Goal: Information Seeking & Learning: Compare options

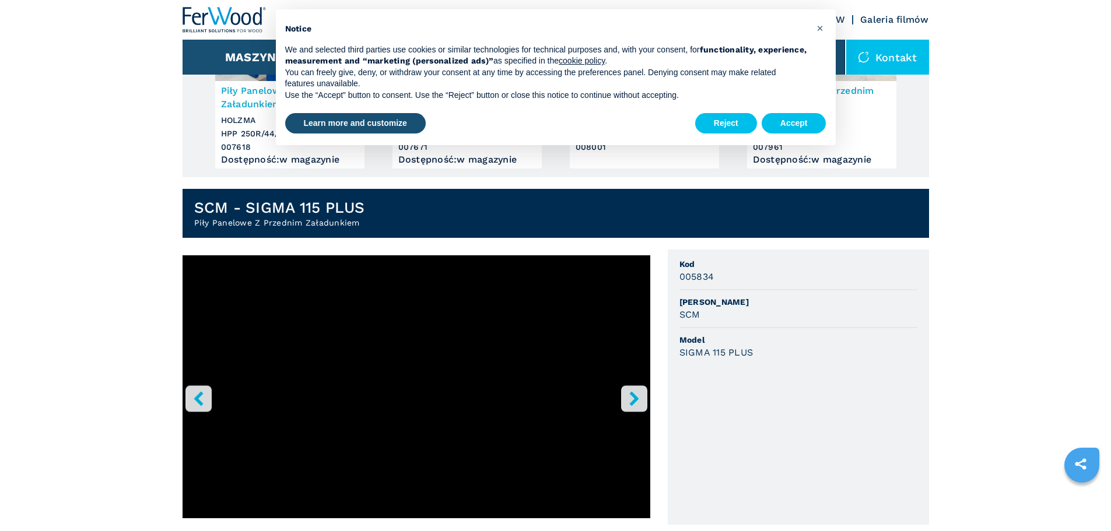
scroll to position [175, 0]
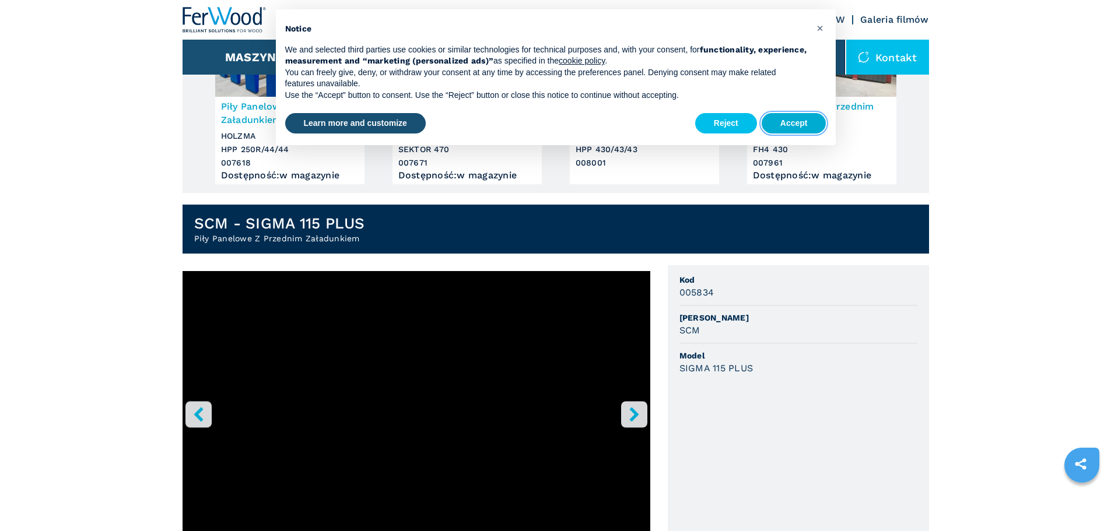
click at [799, 120] on button "Accept" at bounding box center [794, 123] width 65 height 21
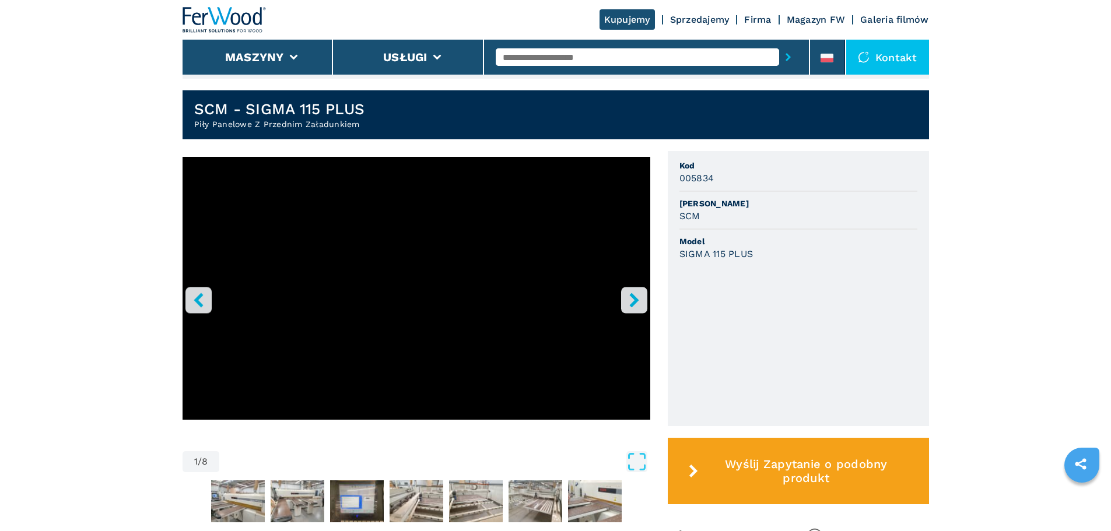
scroll to position [292, 0]
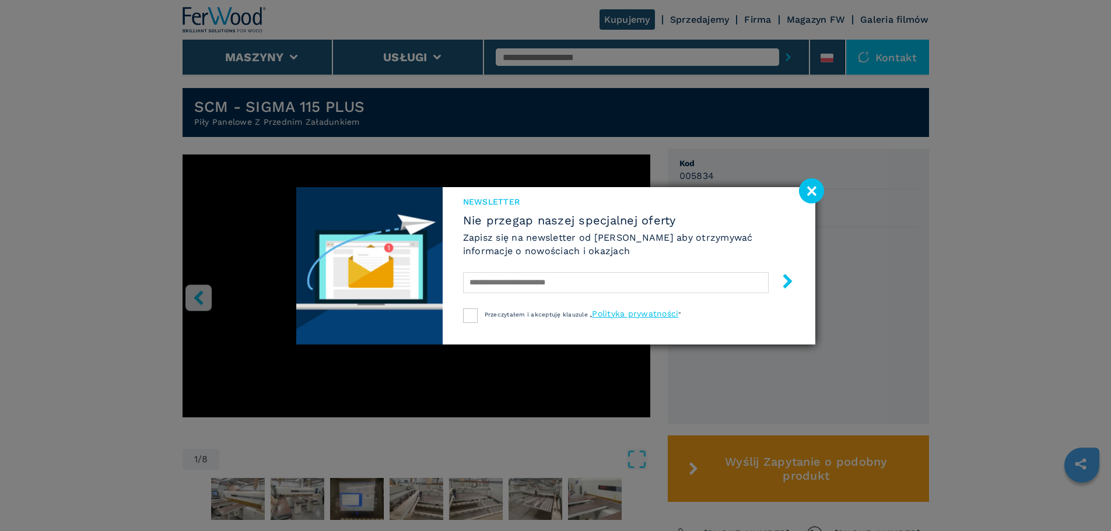
click at [807, 188] on image at bounding box center [811, 191] width 25 height 25
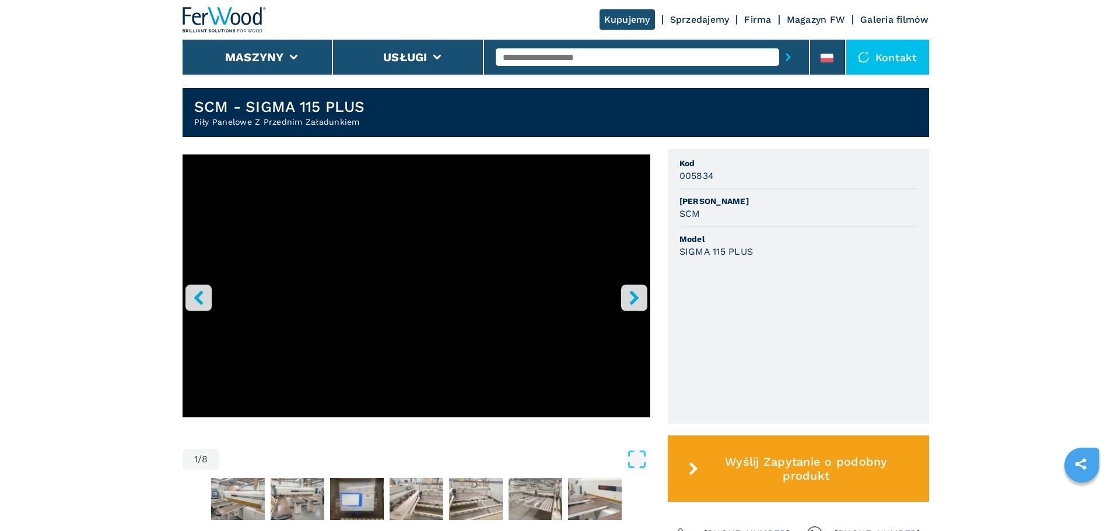
click at [627, 299] on icon "right-button" at bounding box center [634, 298] width 15 height 15
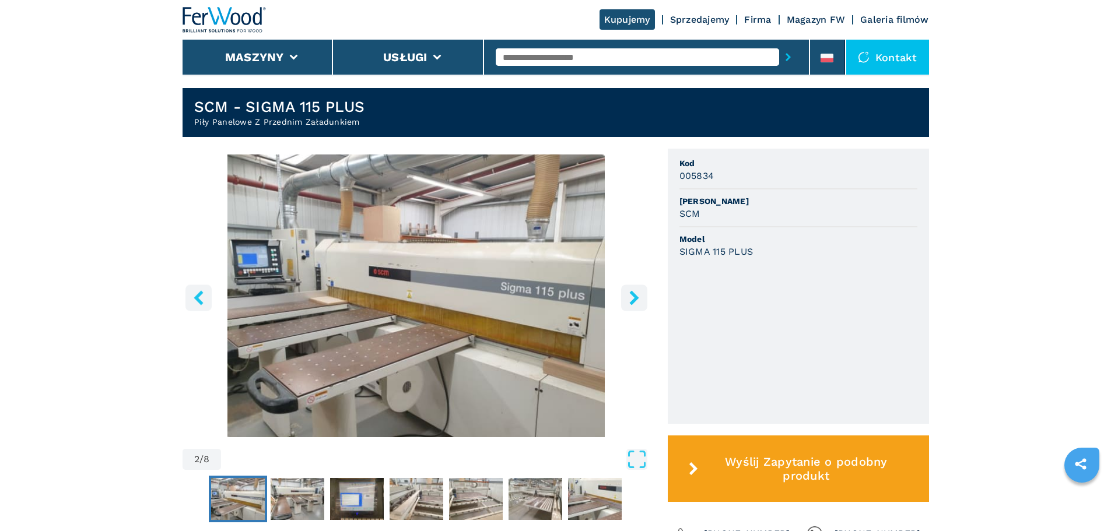
click at [627, 299] on icon "right-button" at bounding box center [634, 298] width 15 height 15
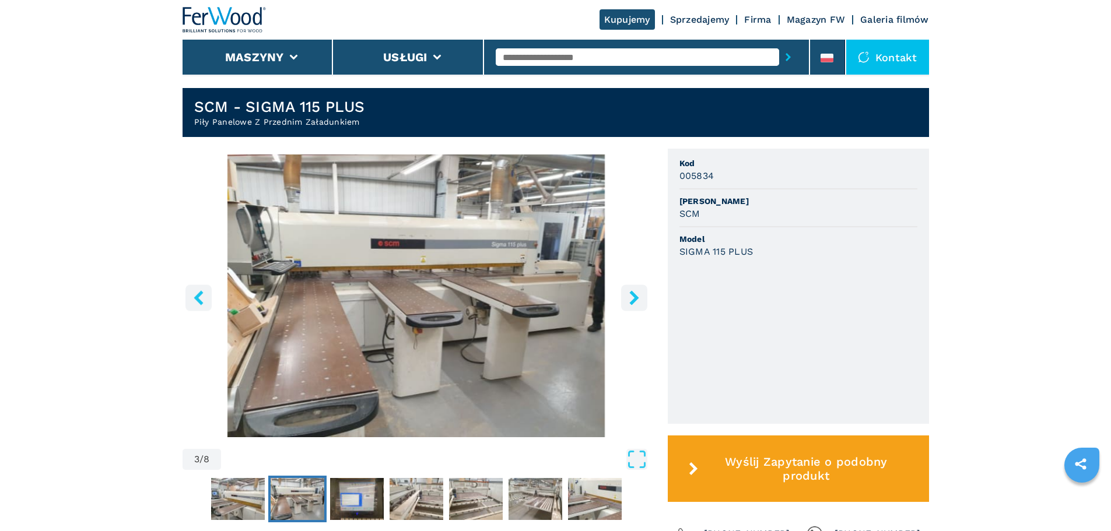
click at [627, 299] on icon "right-button" at bounding box center [634, 298] width 15 height 15
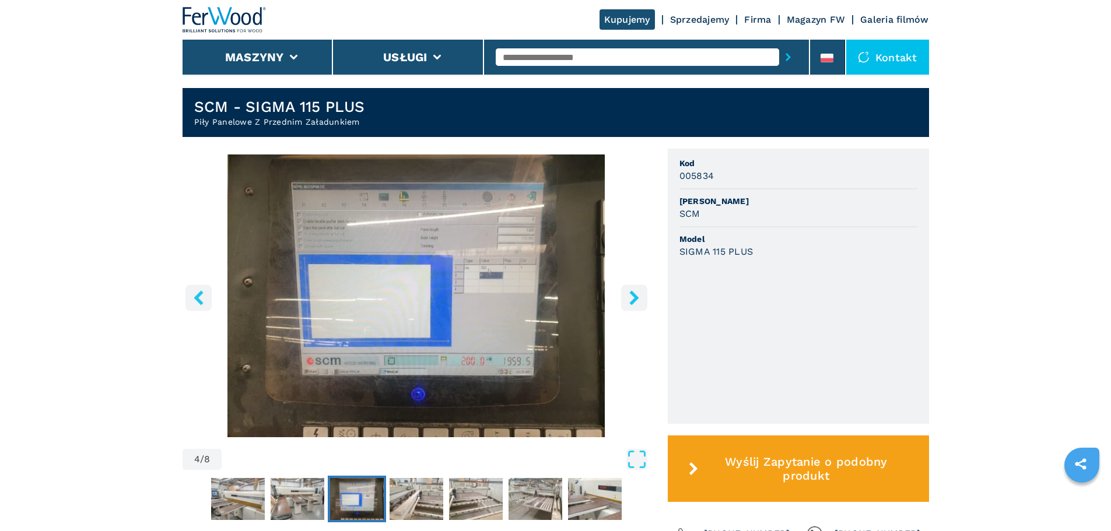
click at [194, 302] on icon "left-button" at bounding box center [198, 298] width 15 height 15
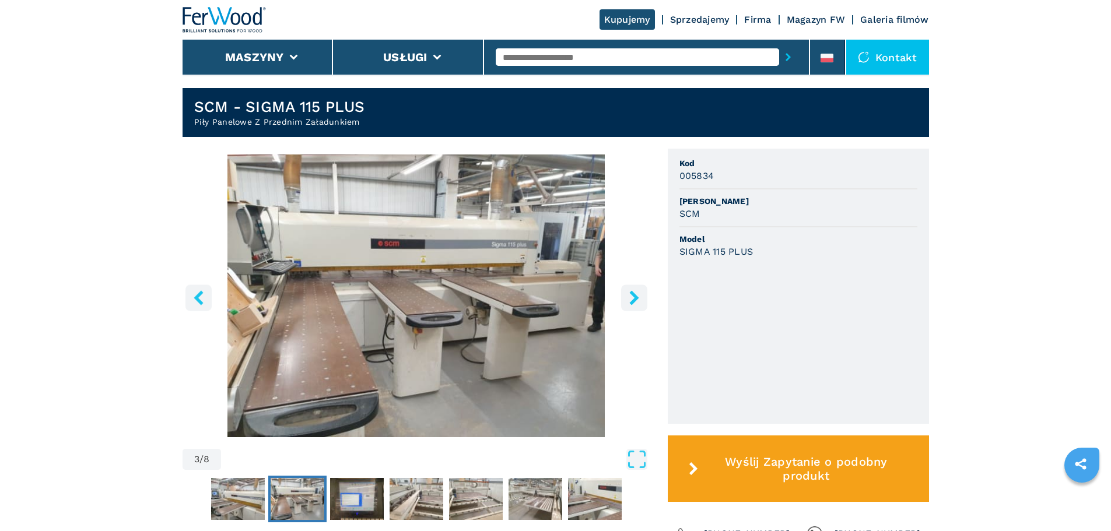
click at [627, 303] on icon "right-button" at bounding box center [634, 298] width 15 height 15
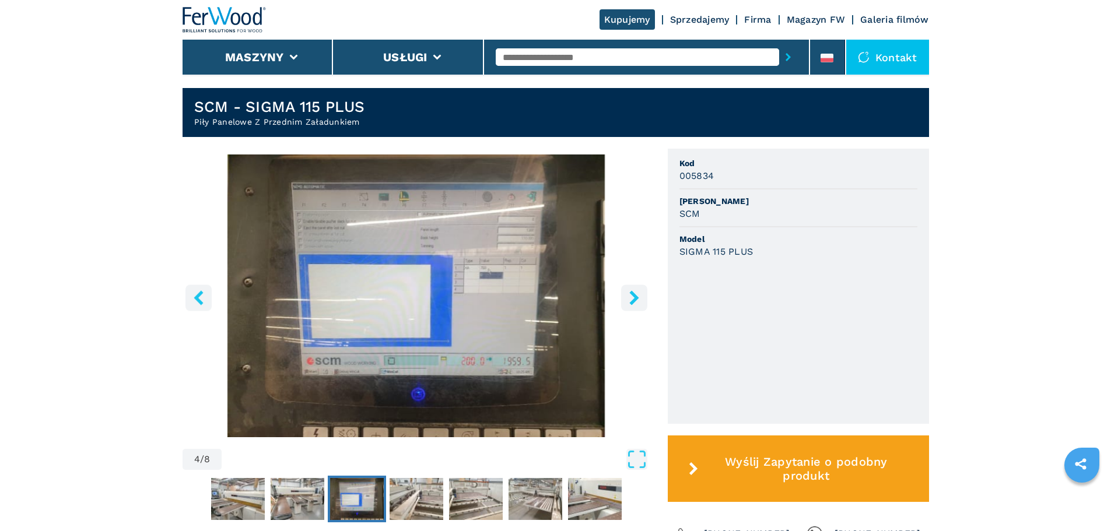
click at [627, 302] on icon "right-button" at bounding box center [634, 298] width 15 height 15
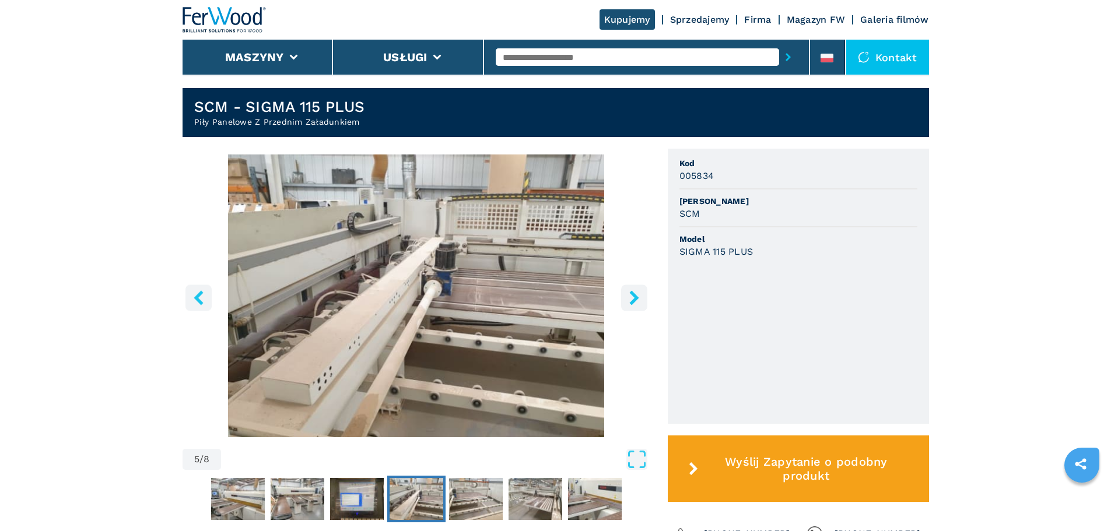
click at [189, 295] on button "left-button" at bounding box center [199, 298] width 26 height 26
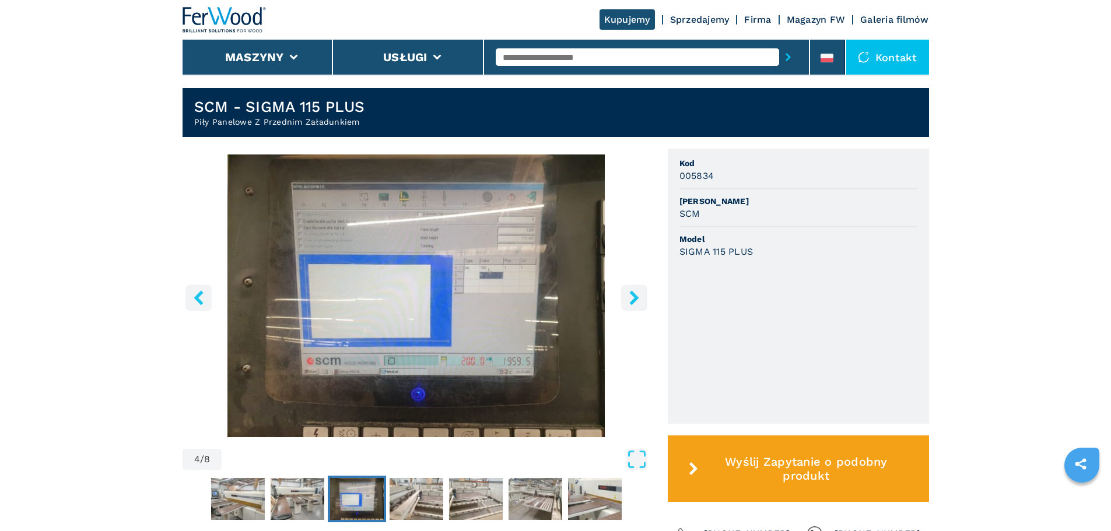
click at [189, 295] on button "left-button" at bounding box center [199, 298] width 26 height 26
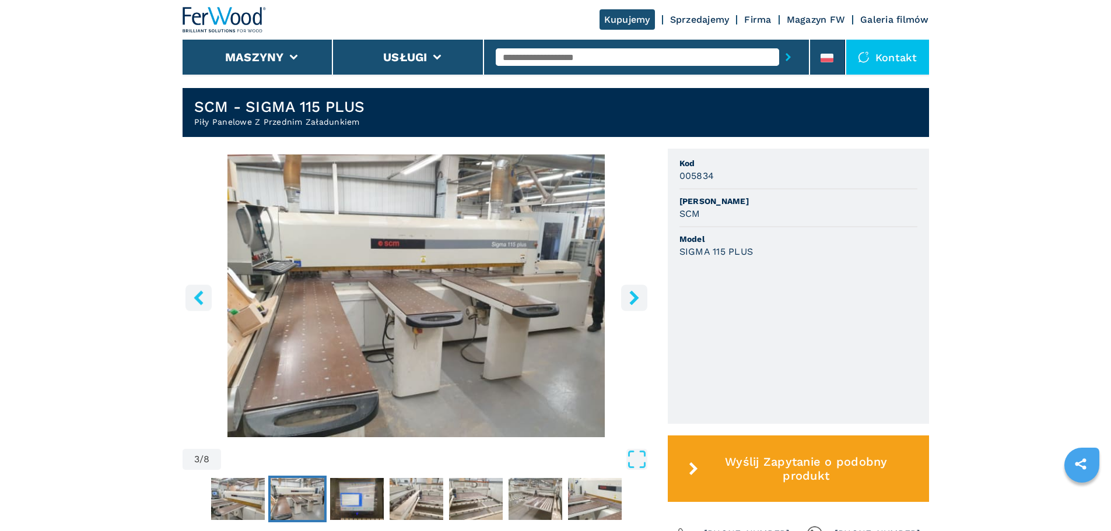
click at [629, 298] on icon "right-button" at bounding box center [634, 298] width 15 height 15
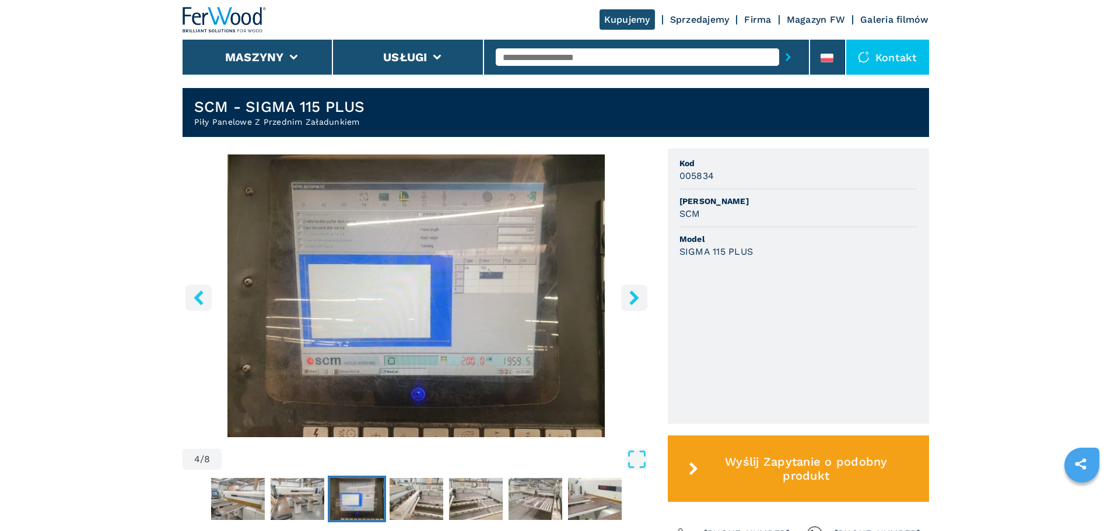
click at [629, 298] on icon "right-button" at bounding box center [634, 298] width 15 height 15
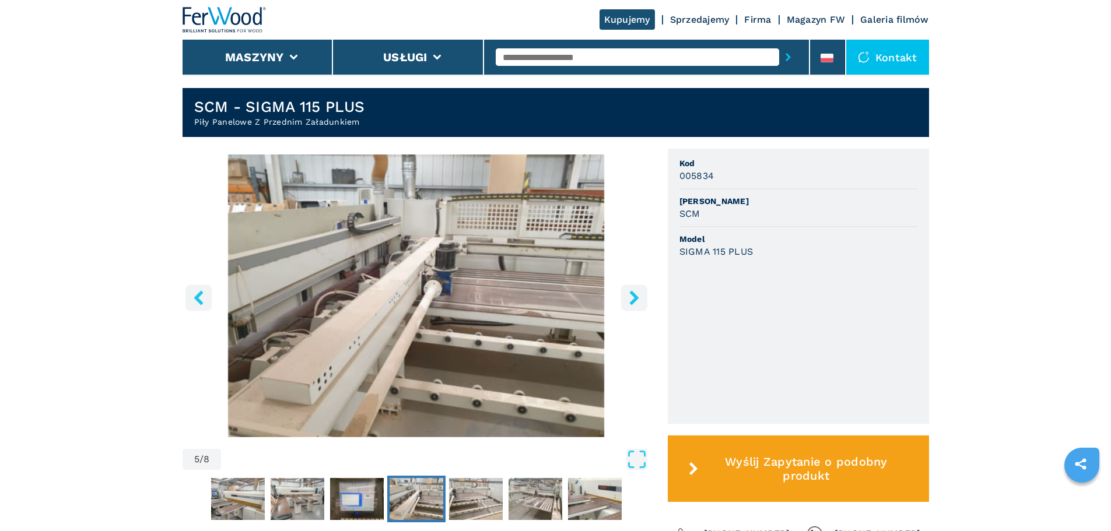
click at [633, 296] on icon "right-button" at bounding box center [633, 298] width 9 height 15
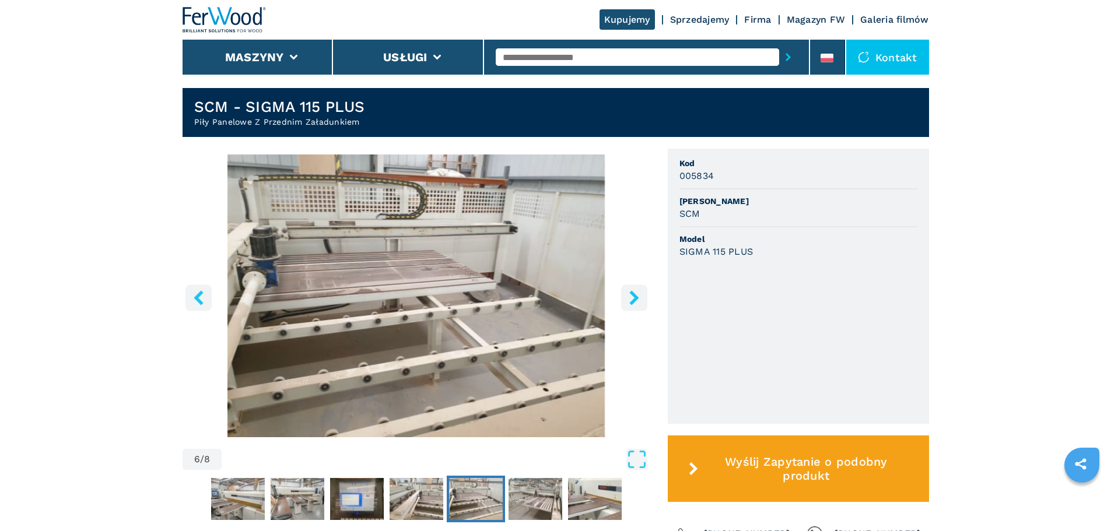
click at [635, 298] on icon "right-button" at bounding box center [633, 298] width 9 height 15
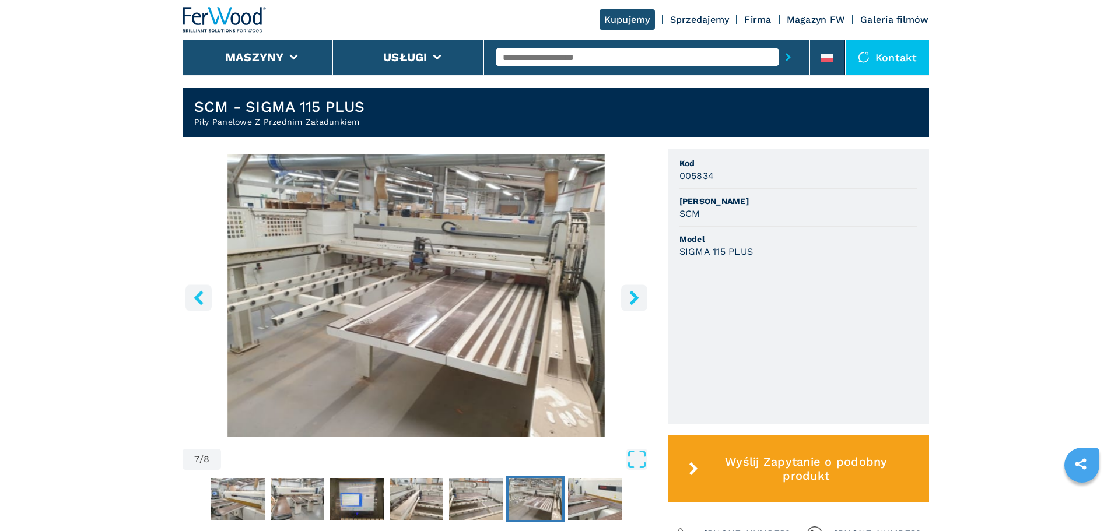
click at [649, 287] on img "Go to Slide 7" at bounding box center [417, 296] width 468 height 283
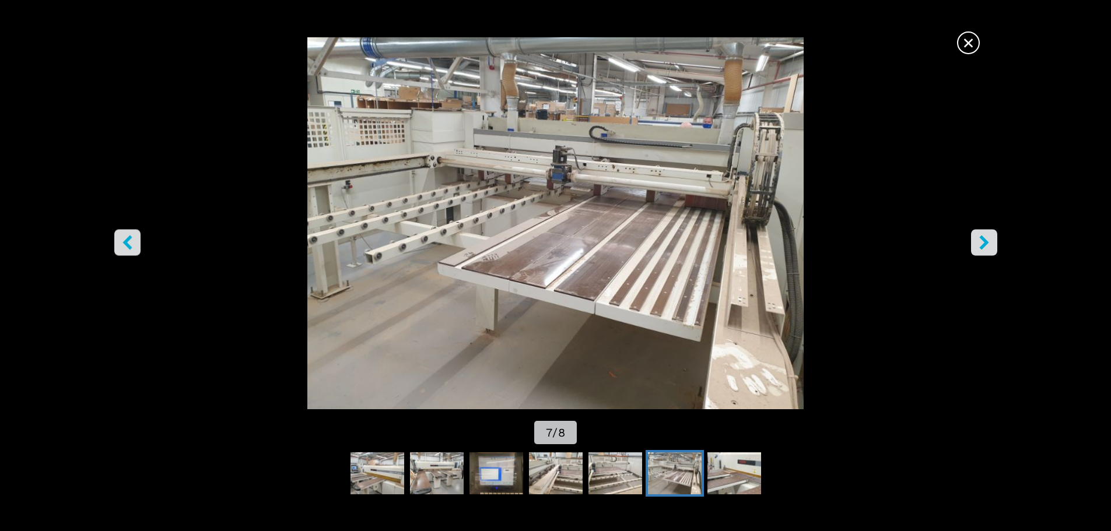
click at [975, 241] on button "right-button" at bounding box center [984, 242] width 26 height 26
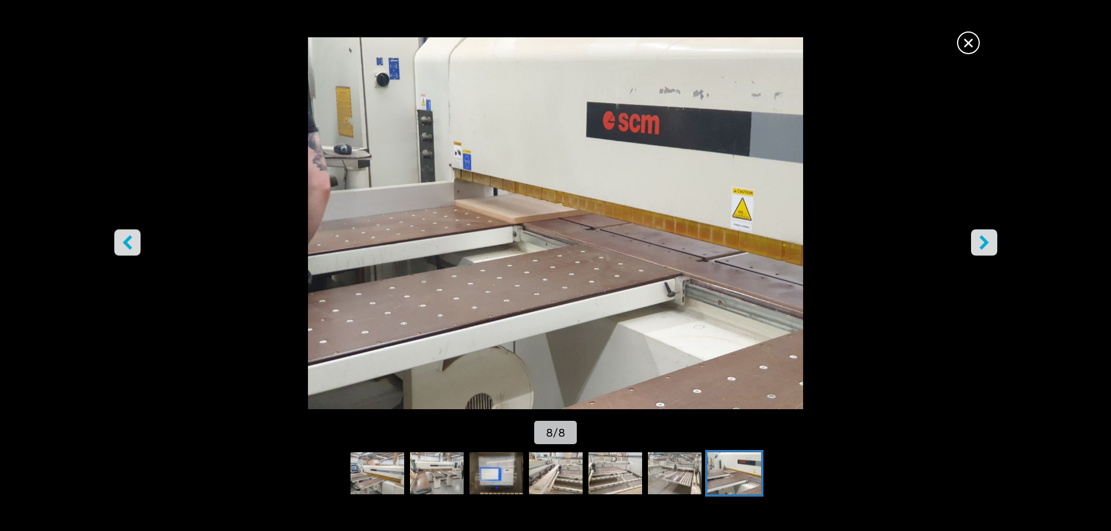
click at [992, 239] on button "right-button" at bounding box center [984, 242] width 26 height 26
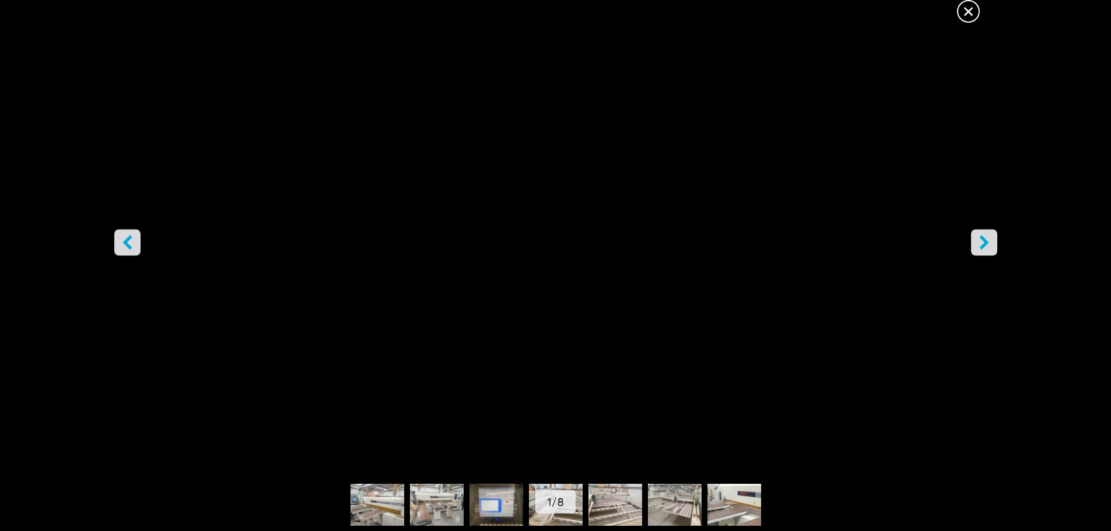
click at [990, 250] on icon "right-button" at bounding box center [984, 242] width 15 height 15
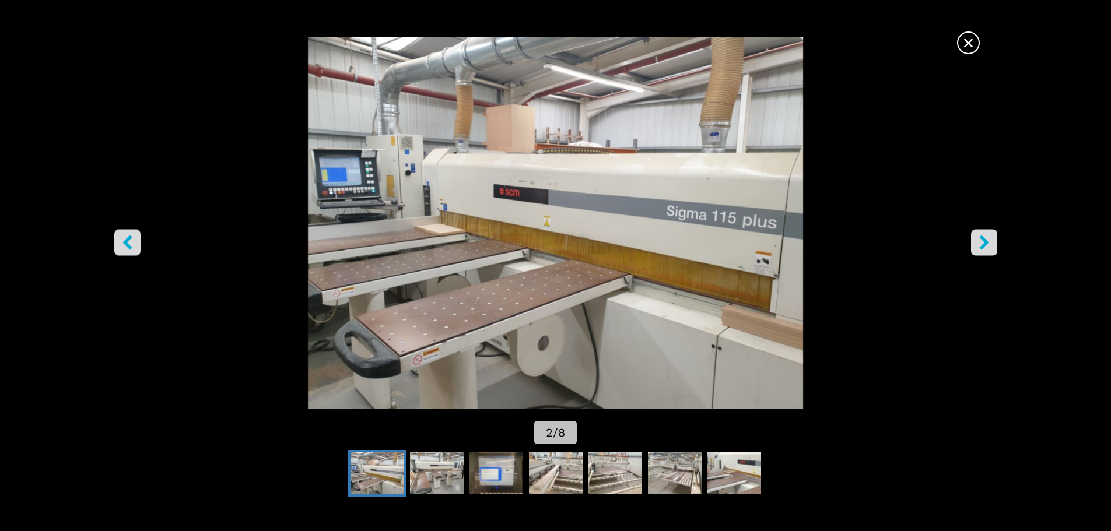
click at [970, 43] on span "×" at bounding box center [969, 40] width 20 height 20
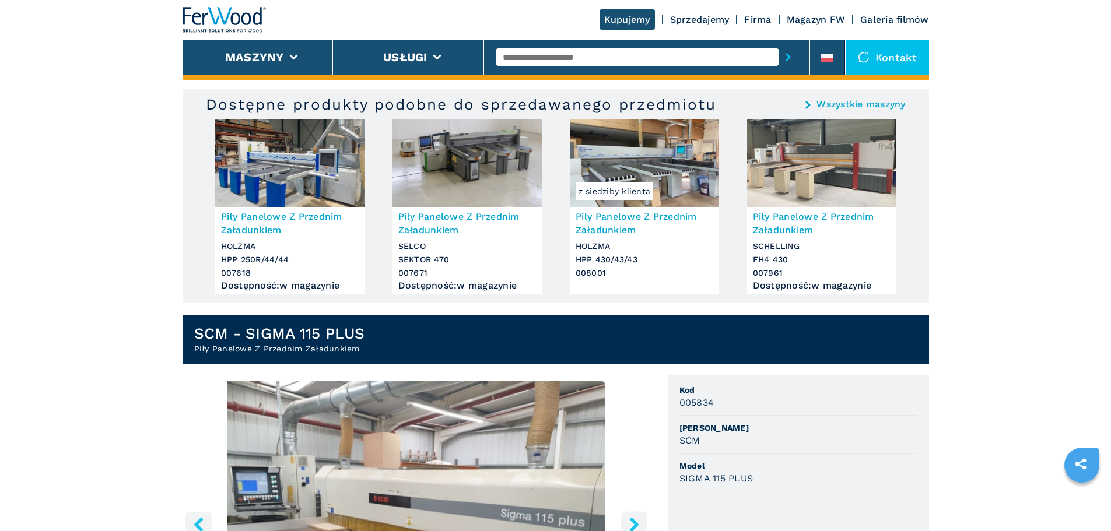
scroll to position [0, 0]
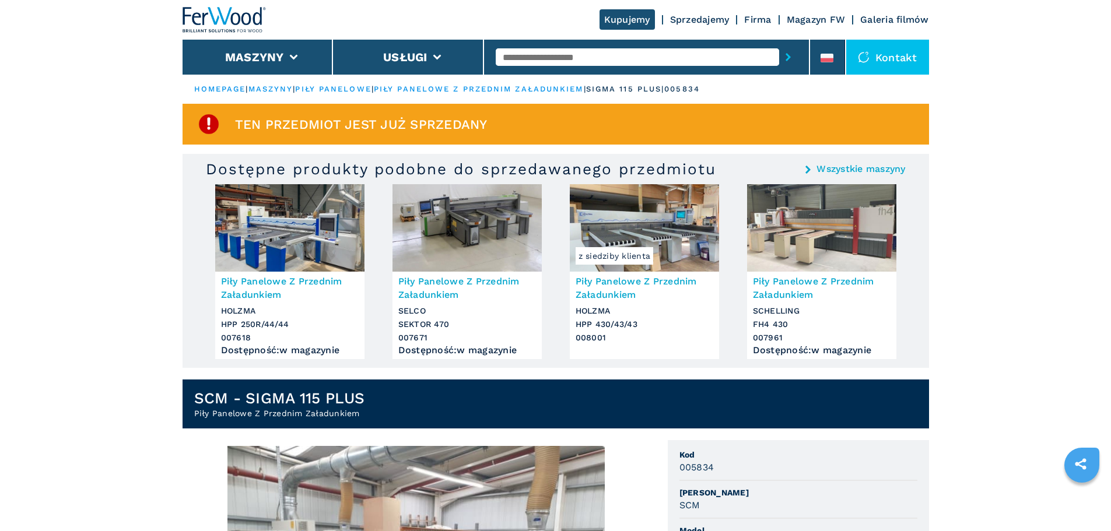
click at [809, 257] on img at bounding box center [821, 228] width 149 height 88
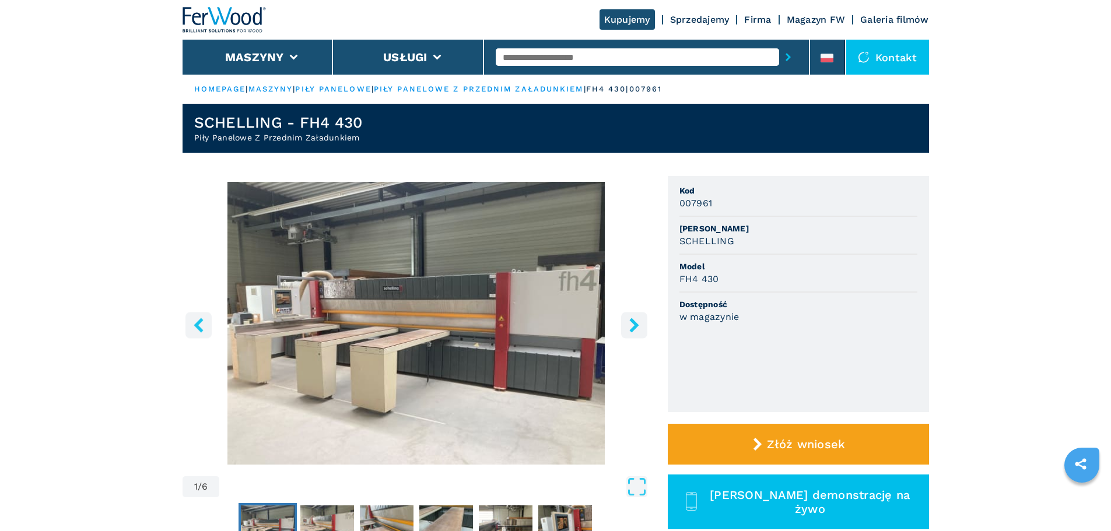
click at [626, 331] on button "right-button" at bounding box center [634, 325] width 26 height 26
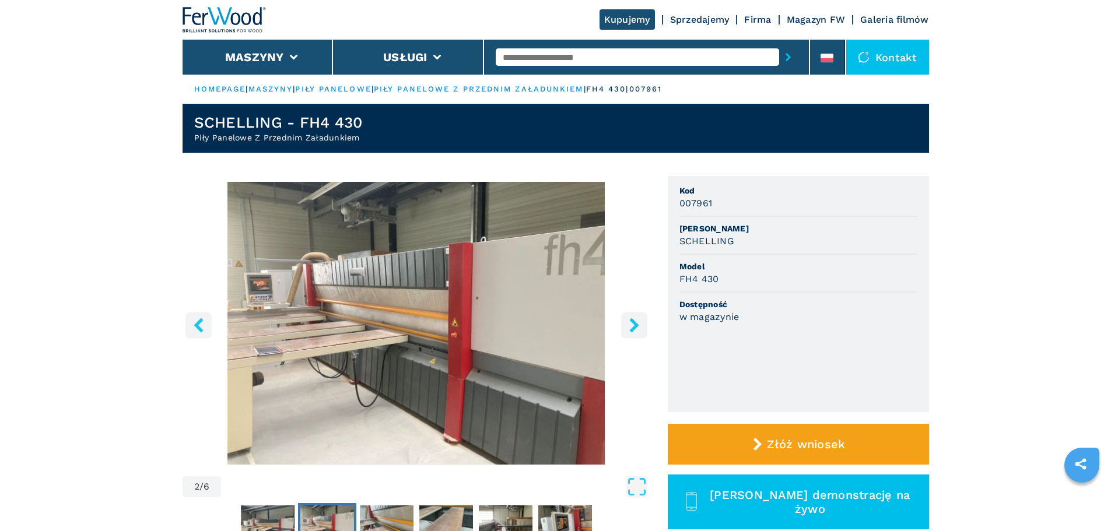
click at [637, 331] on icon "right-button" at bounding box center [634, 325] width 15 height 15
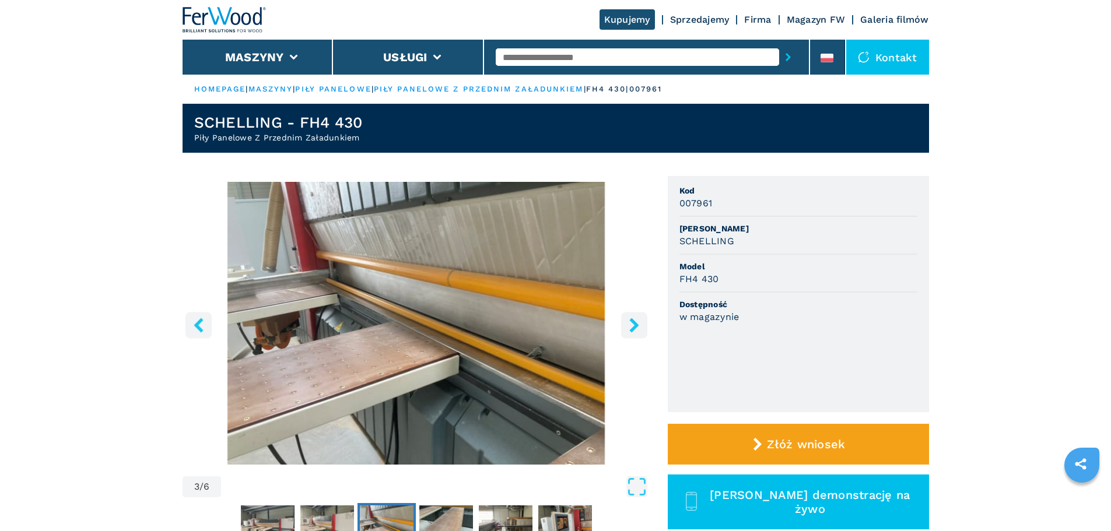
click at [637, 331] on icon "right-button" at bounding box center [634, 325] width 15 height 15
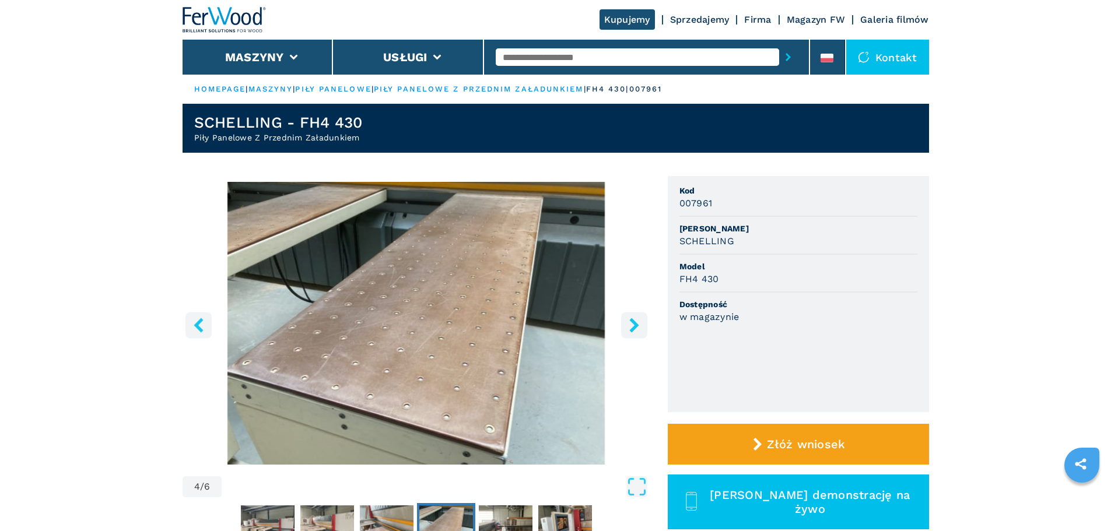
click at [637, 331] on icon "right-button" at bounding box center [634, 325] width 15 height 15
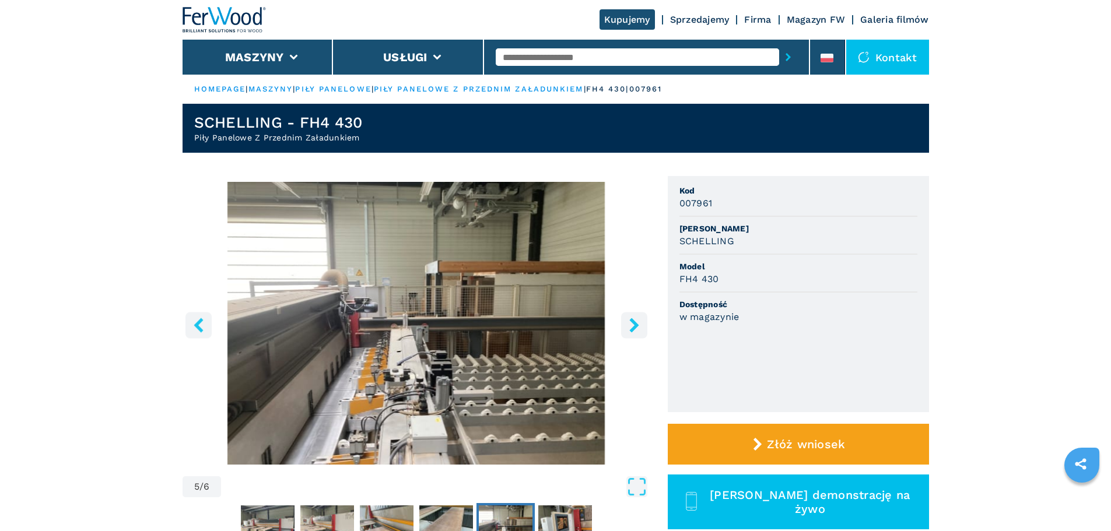
click at [637, 331] on icon "right-button" at bounding box center [634, 325] width 15 height 15
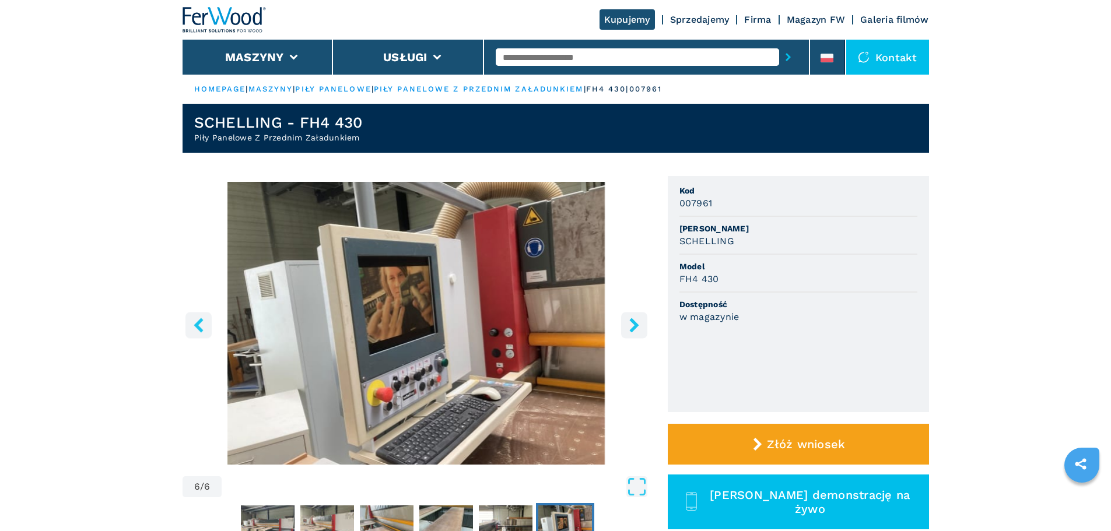
click at [638, 331] on icon "right-button" at bounding box center [634, 325] width 15 height 15
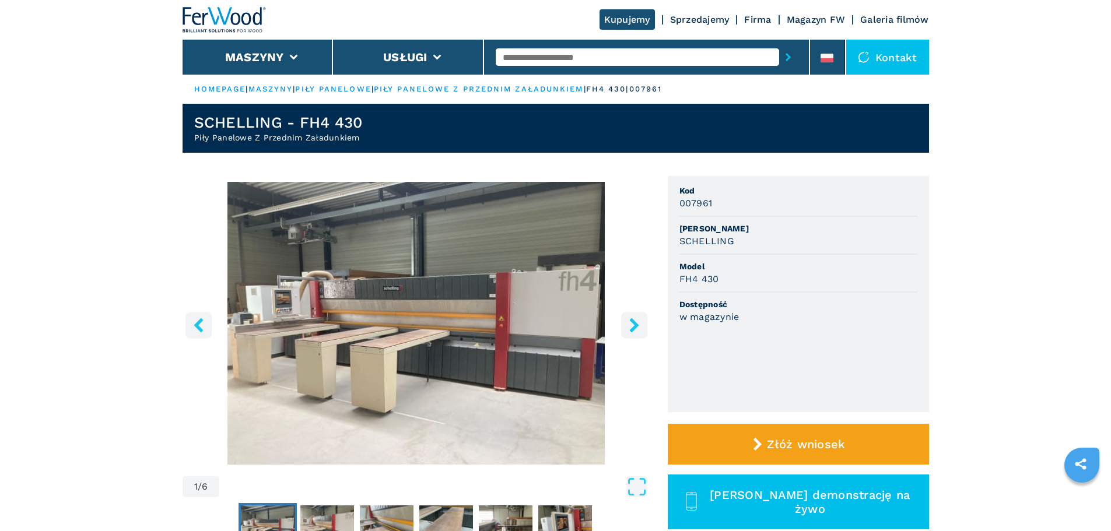
click at [192, 327] on icon "left-button" at bounding box center [198, 325] width 15 height 15
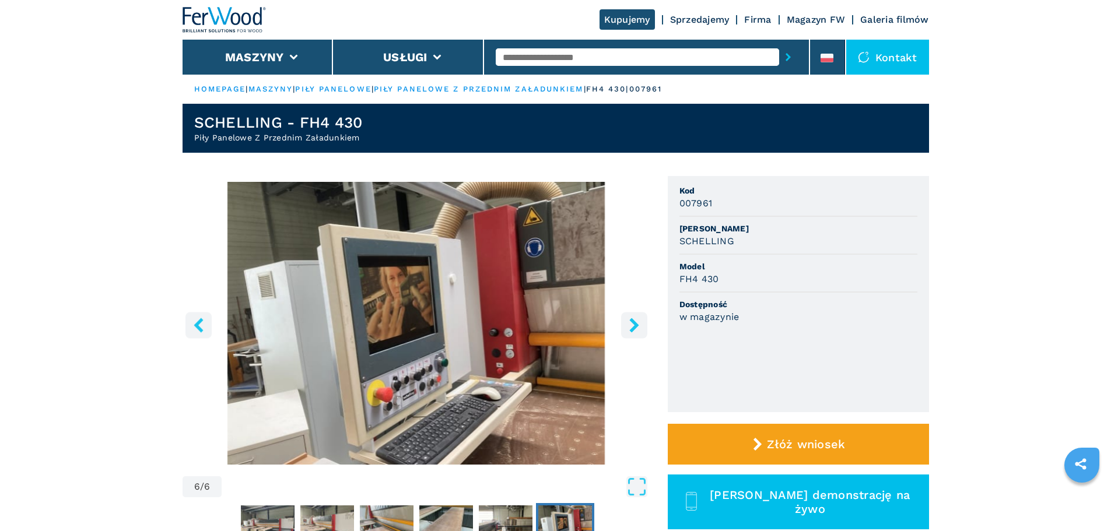
click at [633, 330] on icon "right-button" at bounding box center [633, 325] width 9 height 15
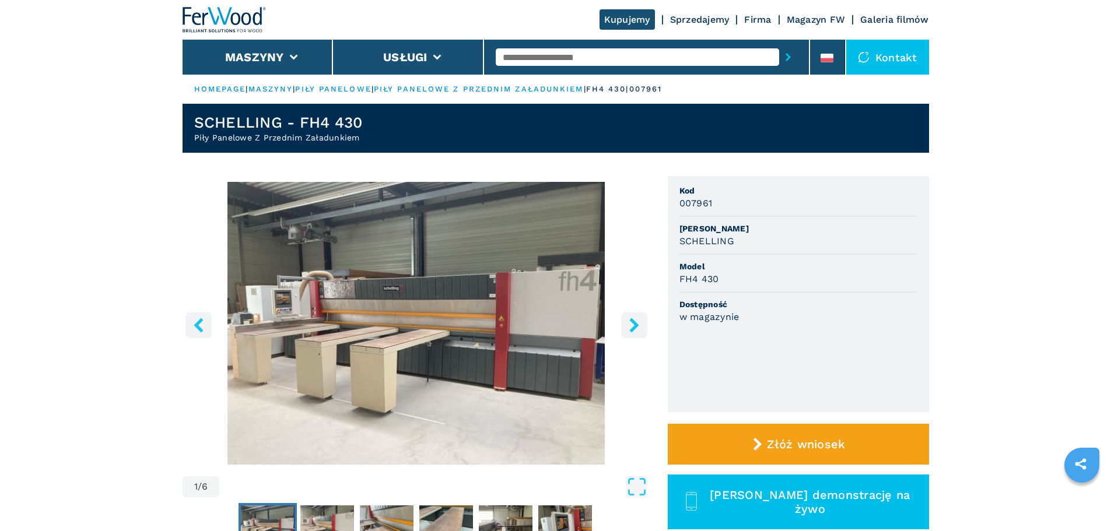
click at [633, 330] on icon "right-button" at bounding box center [633, 325] width 9 height 15
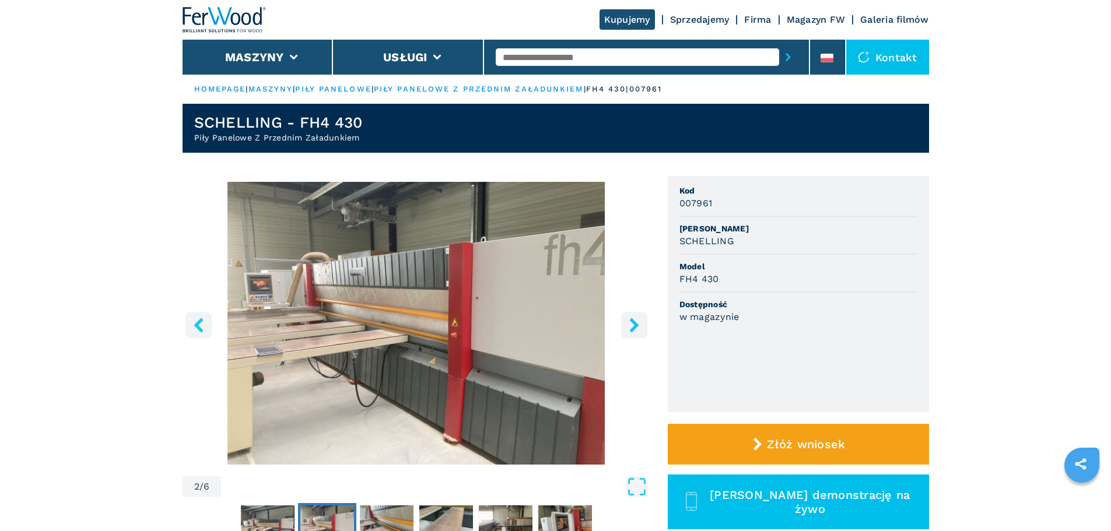
click at [633, 330] on icon "right-button" at bounding box center [633, 325] width 9 height 15
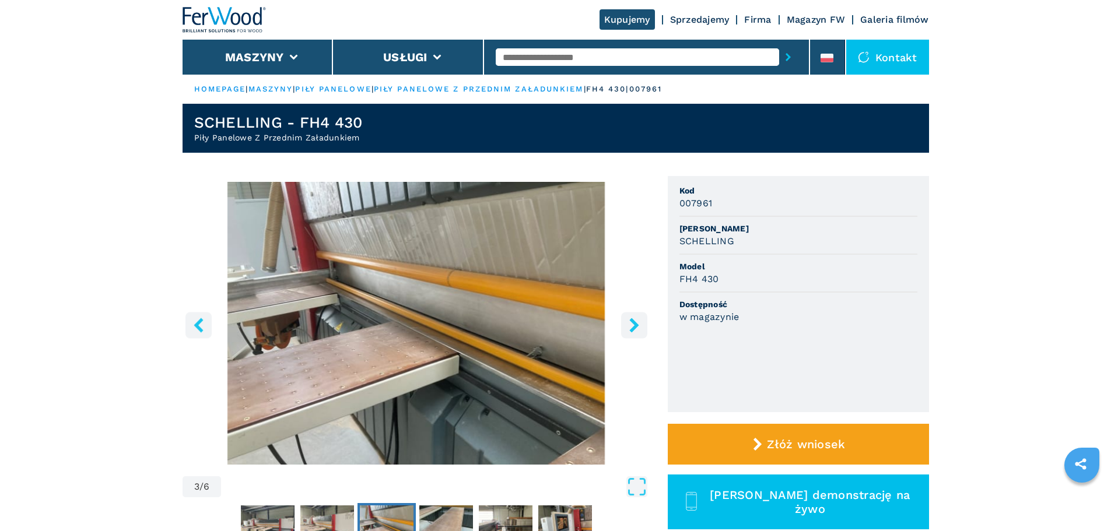
click at [633, 330] on icon "right-button" at bounding box center [633, 325] width 9 height 15
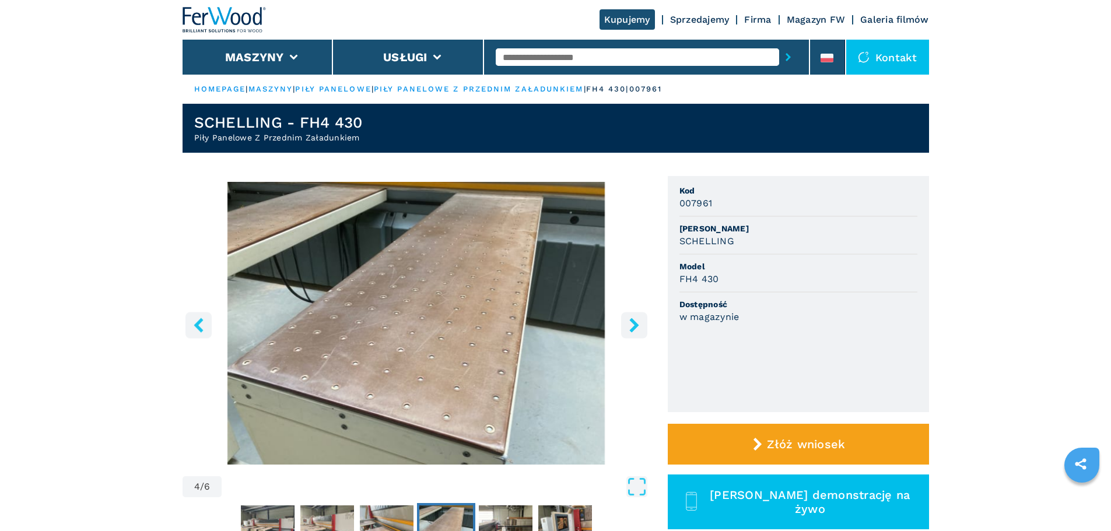
click at [633, 330] on icon "right-button" at bounding box center [633, 325] width 9 height 15
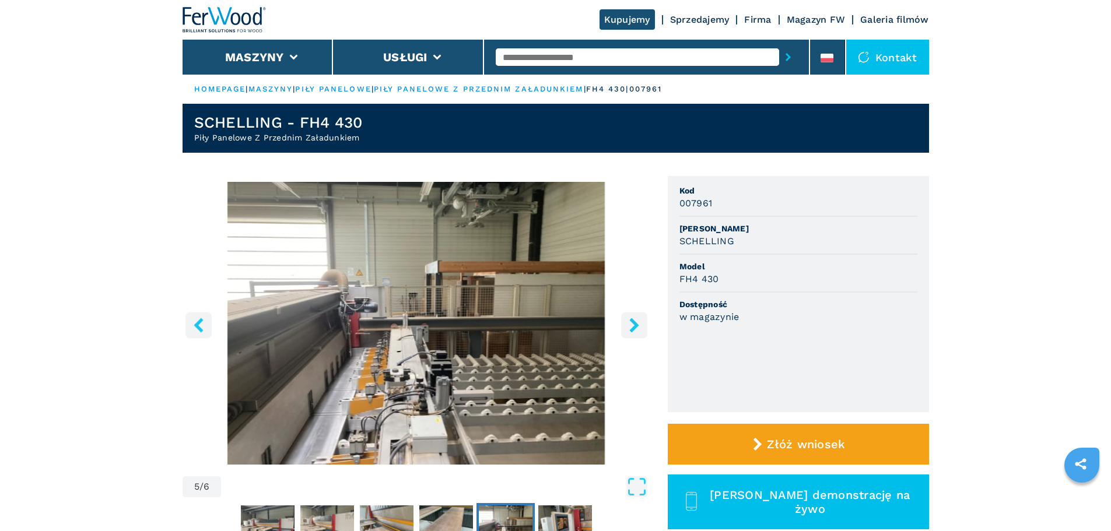
click at [633, 330] on icon "right-button" at bounding box center [633, 325] width 9 height 15
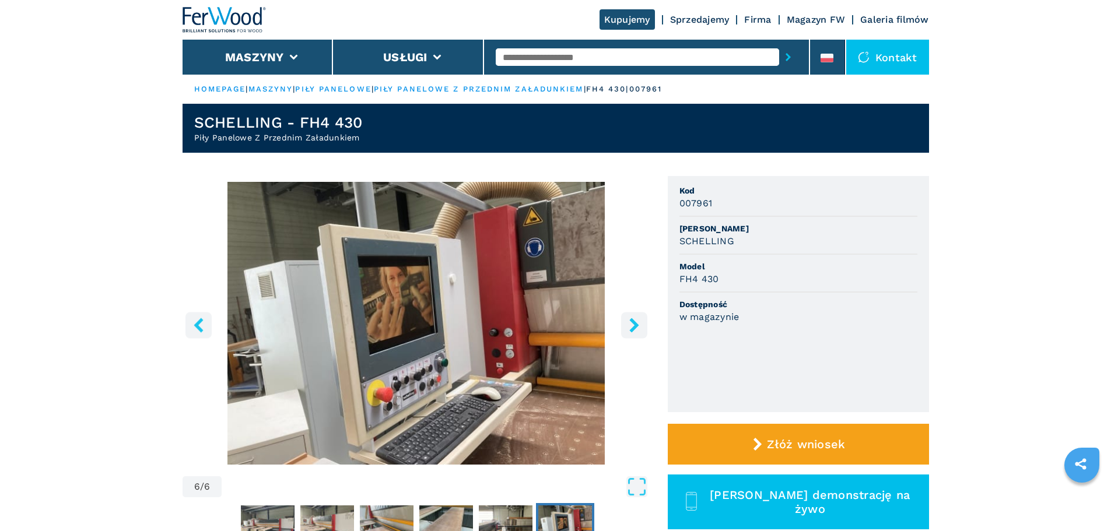
click at [630, 332] on icon "right-button" at bounding box center [634, 325] width 15 height 15
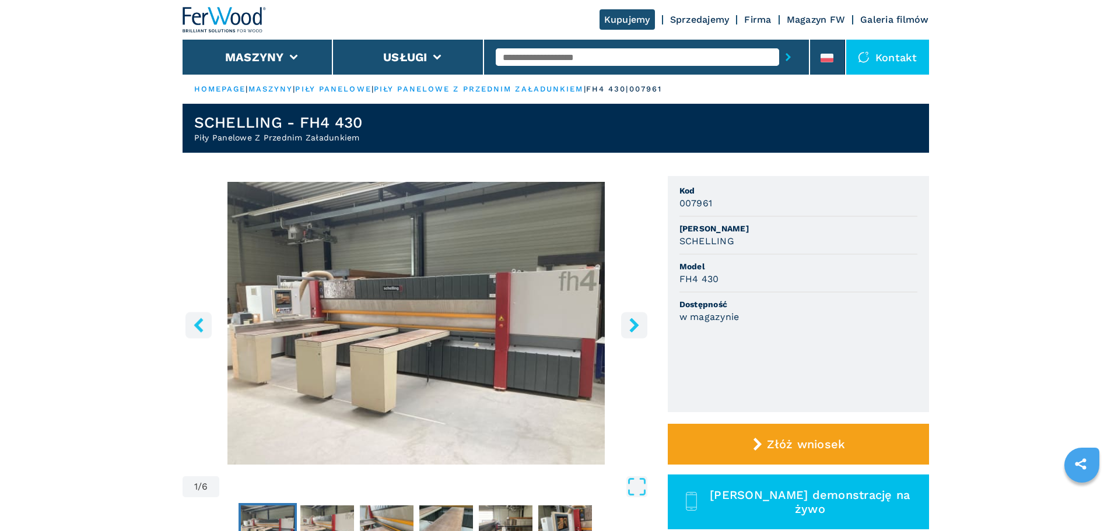
click at [630, 332] on icon "right-button" at bounding box center [634, 325] width 15 height 15
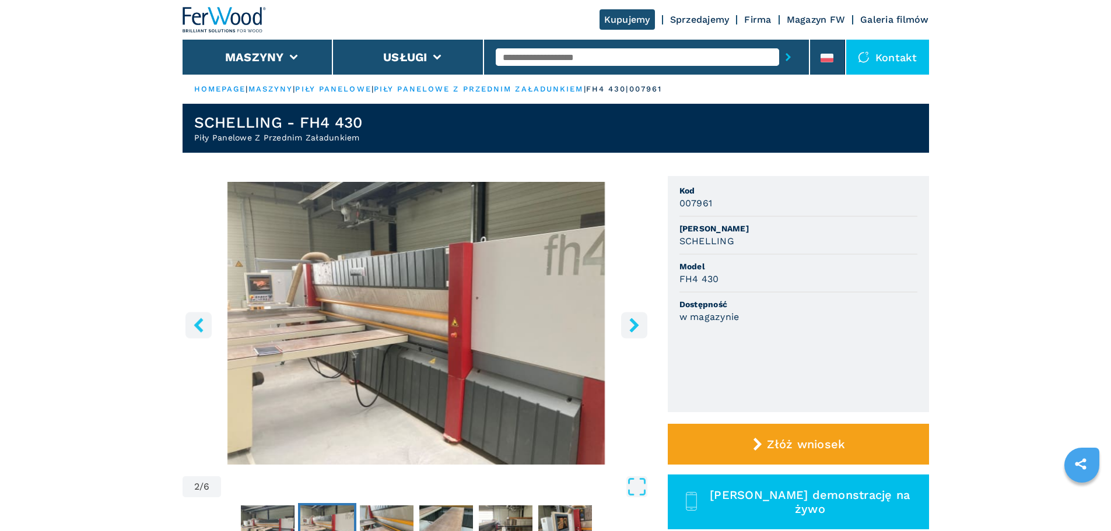
click at [630, 332] on icon "right-button" at bounding box center [634, 325] width 15 height 15
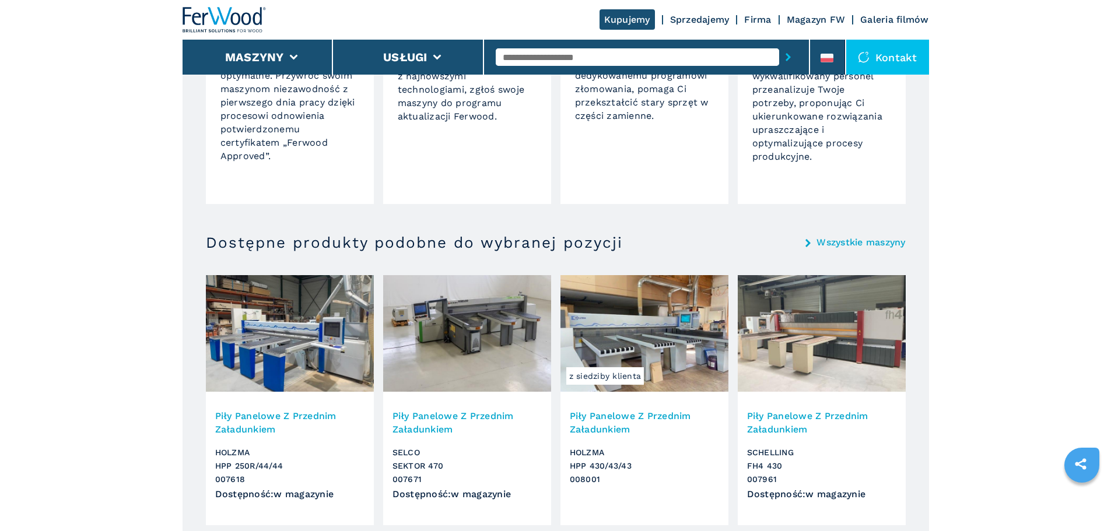
scroll to position [992, 0]
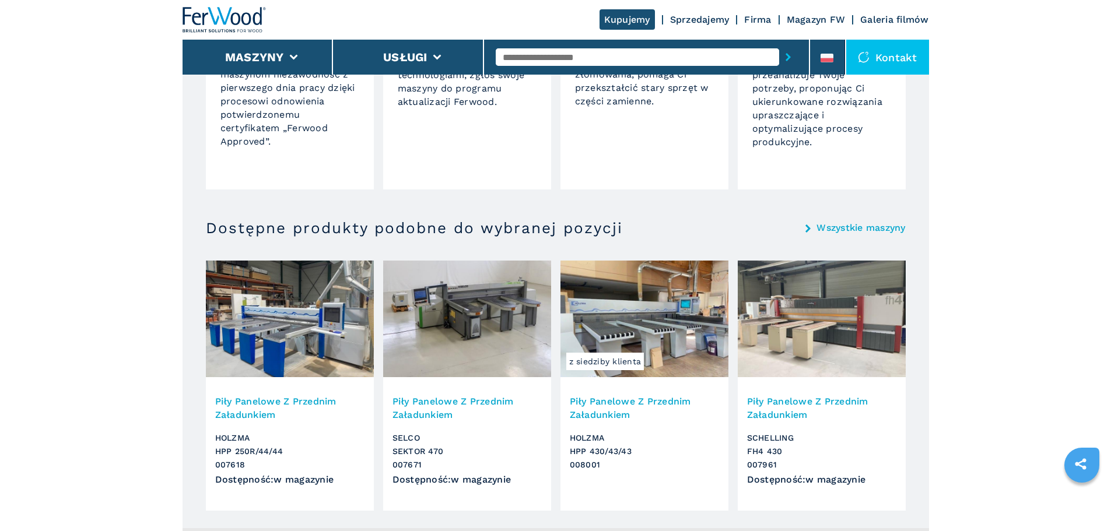
click at [480, 328] on img at bounding box center [467, 319] width 168 height 117
click at [465, 406] on h3 "Piły Panelowe Z Przednim Załadunkiem" at bounding box center [467, 408] width 149 height 27
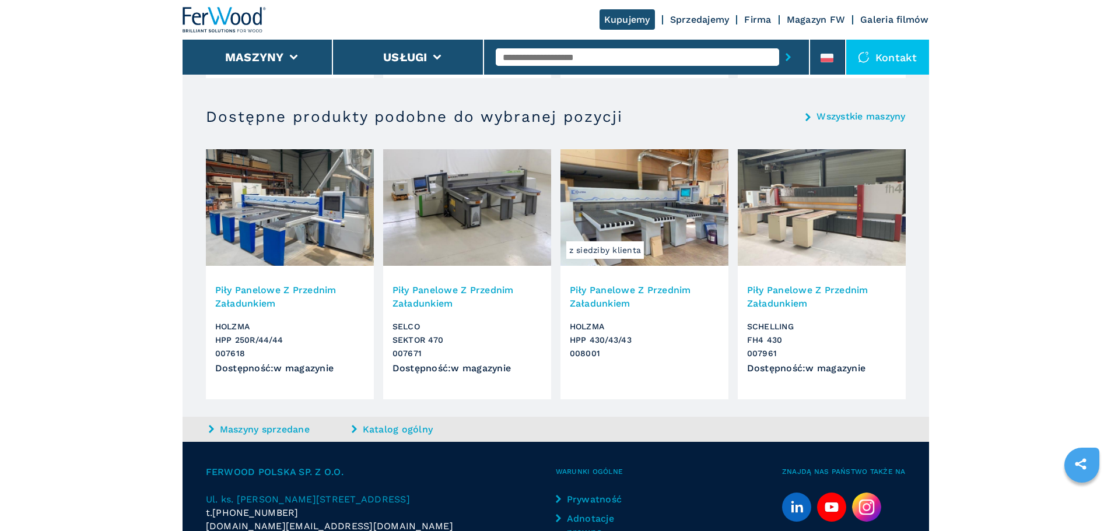
scroll to position [1050, 0]
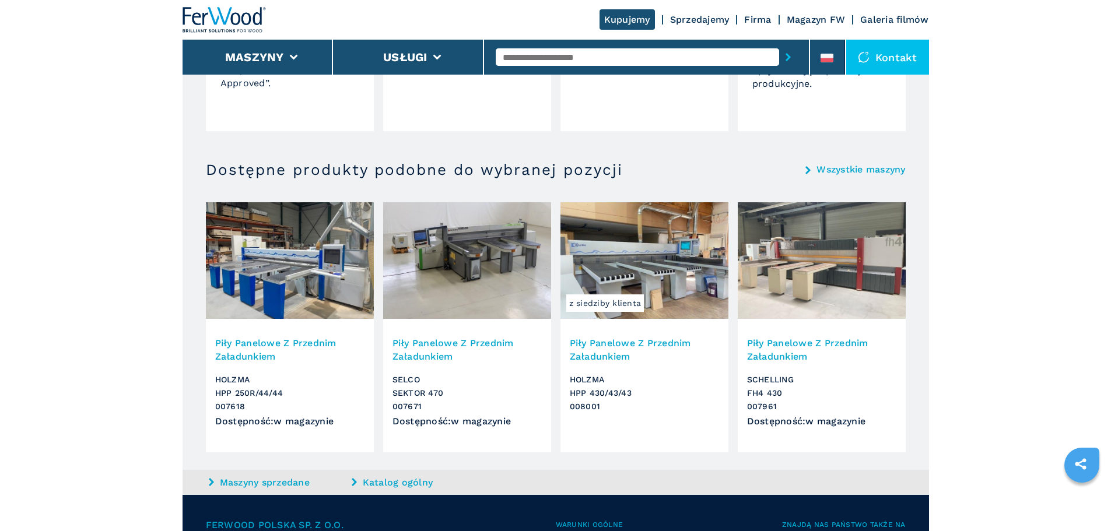
click at [436, 351] on h3 "Piły Panelowe Z Przednim Załadunkiem" at bounding box center [467, 350] width 149 height 27
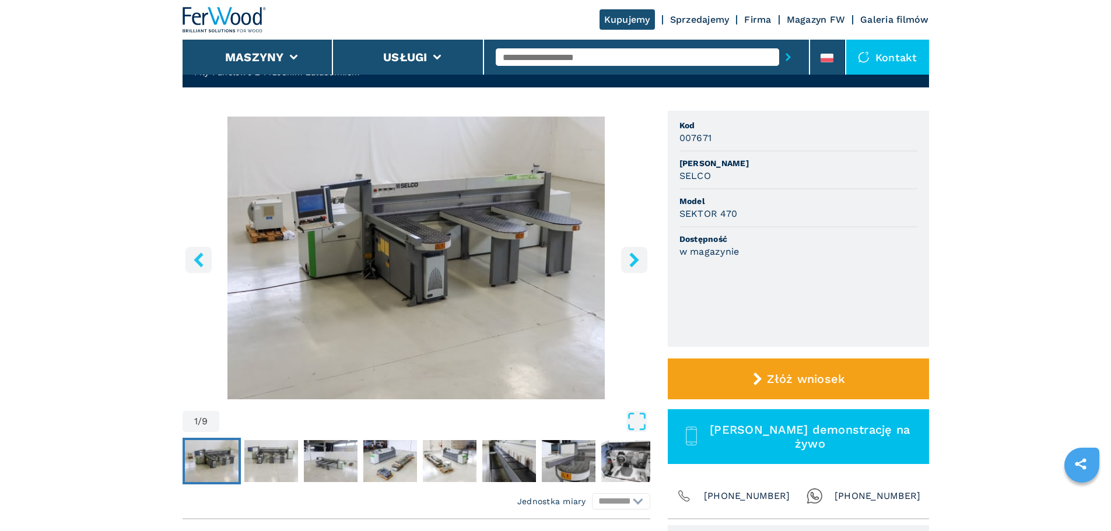
scroll to position [175, 0]
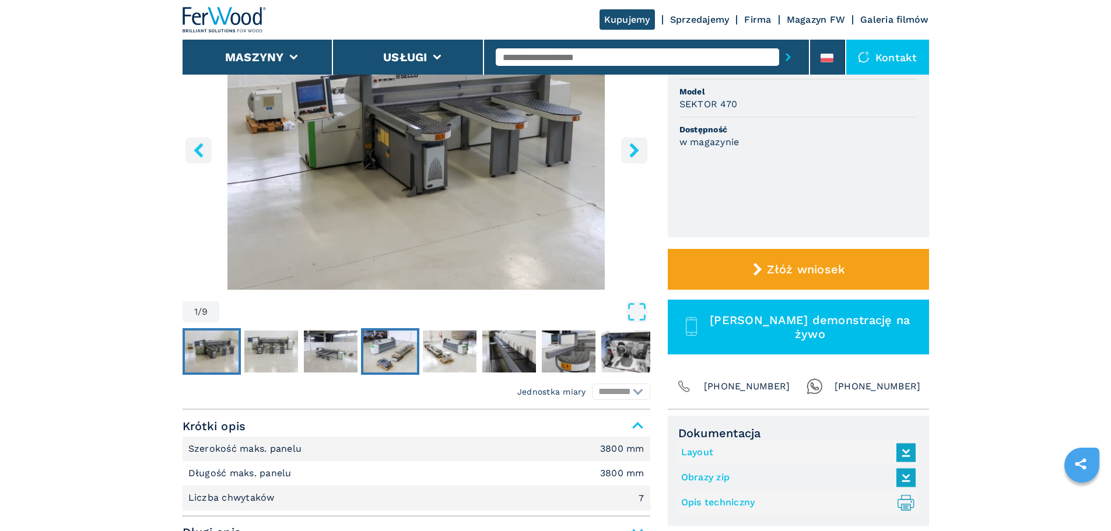
click at [400, 357] on img "Go to Slide 4" at bounding box center [390, 352] width 54 height 42
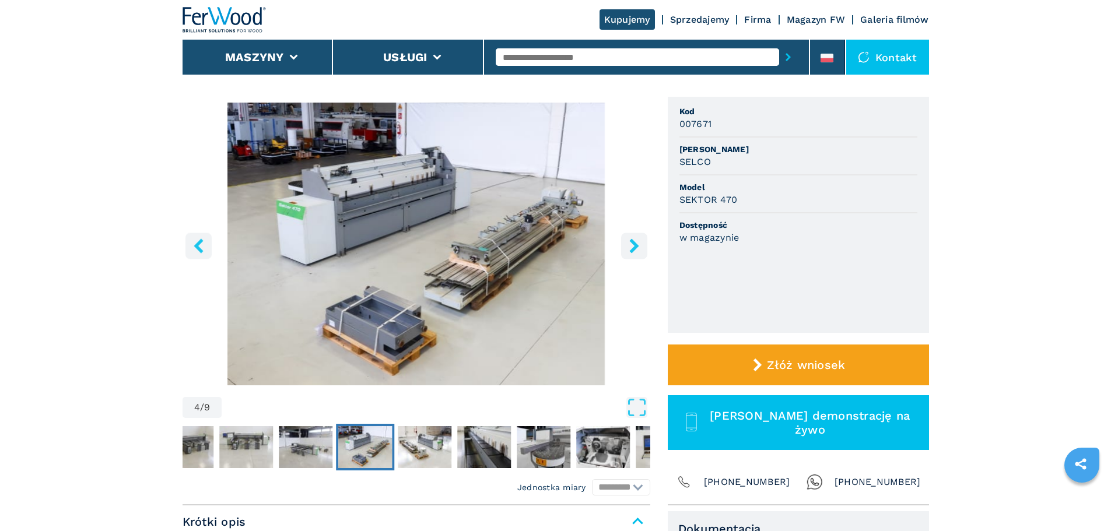
scroll to position [58, 0]
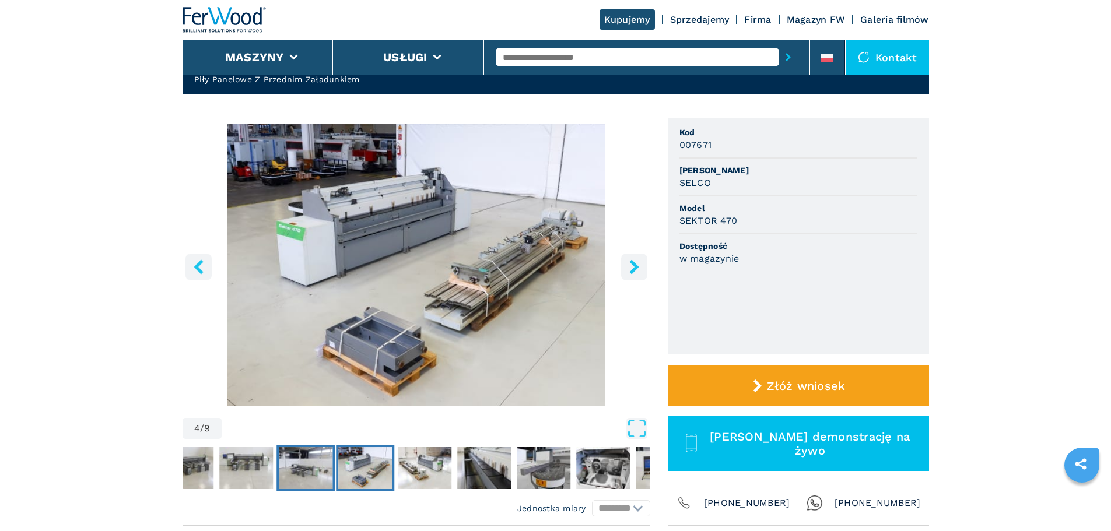
click at [324, 461] on img "Go to Slide 3" at bounding box center [306, 468] width 54 height 42
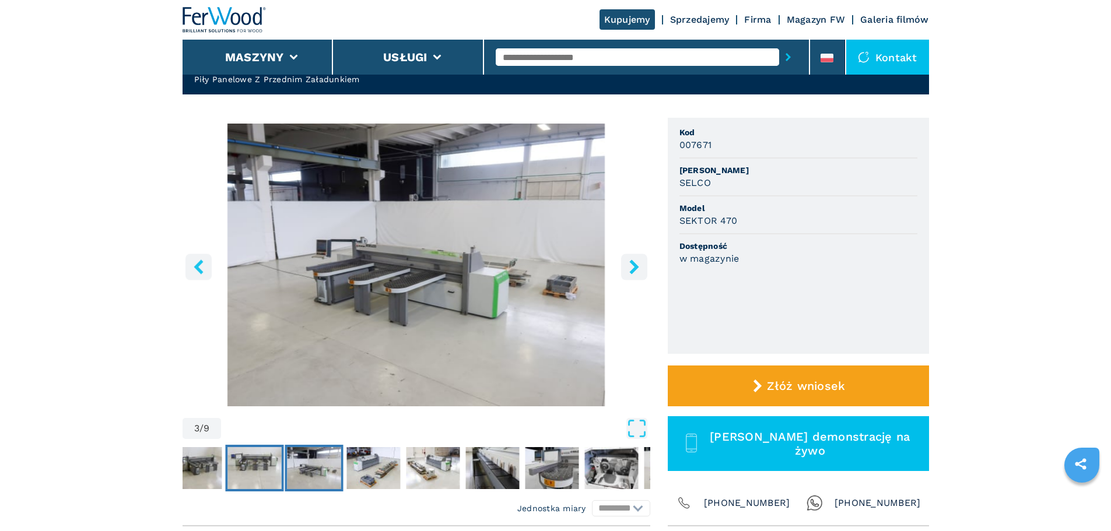
click at [270, 462] on img "Go to Slide 2" at bounding box center [255, 468] width 54 height 42
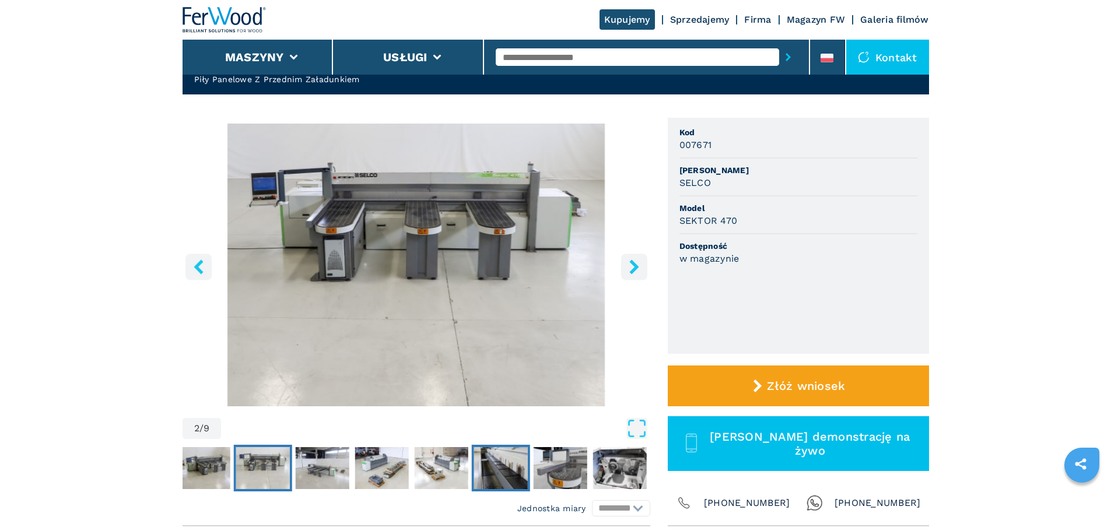
click at [513, 459] on img "Go to Slide 6" at bounding box center [501, 468] width 54 height 42
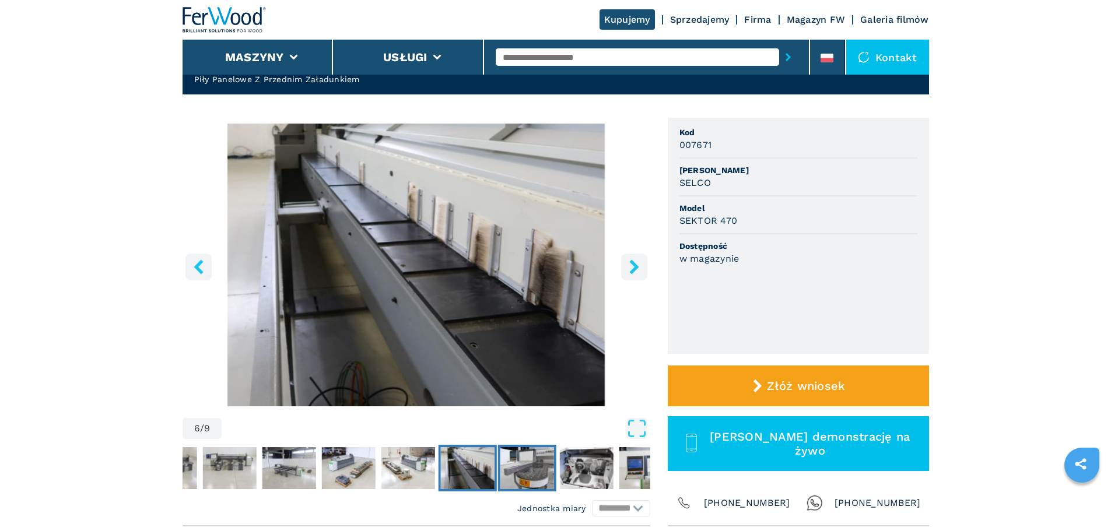
click at [540, 464] on img "Go to Slide 7" at bounding box center [527, 468] width 54 height 42
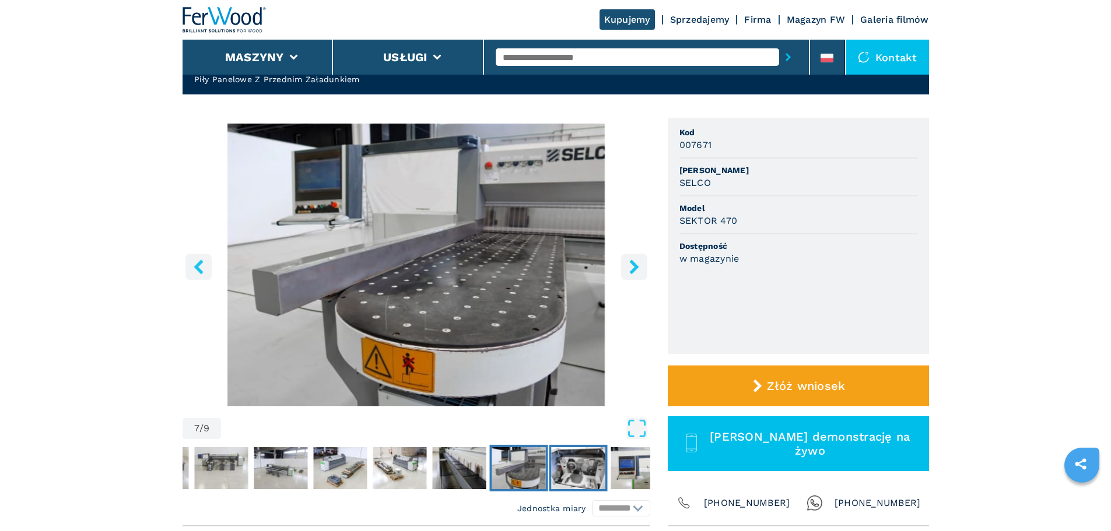
click at [560, 464] on img "Go to Slide 8" at bounding box center [578, 468] width 54 height 42
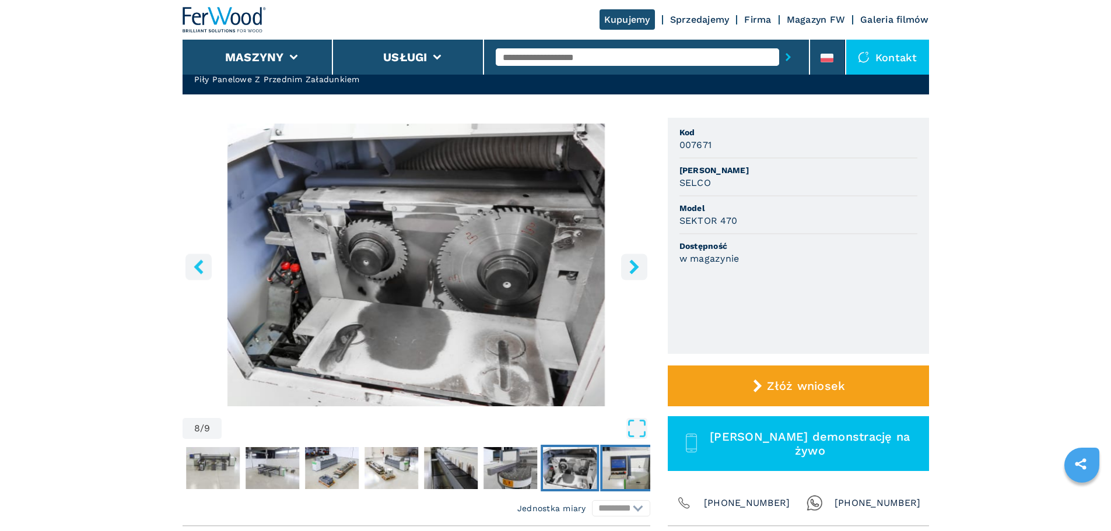
click at [611, 467] on img "Go to Slide 9" at bounding box center [630, 468] width 54 height 42
